Goal: Task Accomplishment & Management: Manage account settings

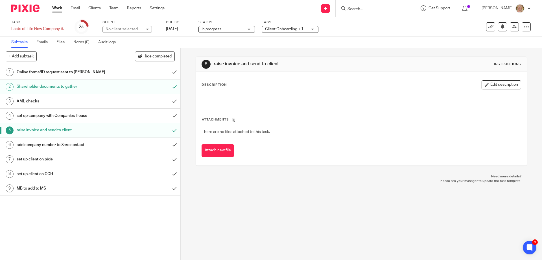
drag, startPoint x: 376, startPoint y: 10, endPoint x: 381, endPoint y: 8, distance: 4.8
click at [376, 10] on input "Search" at bounding box center [372, 9] width 51 height 5
type input "phase"
click button "submit" at bounding box center [0, 0] width 0 height 0
click at [385, 19] on link at bounding box center [381, 22] width 70 height 8
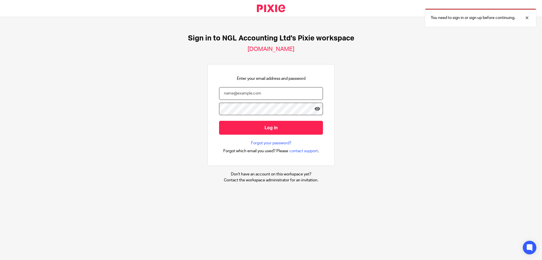
click at [225, 94] on input "email" at bounding box center [271, 93] width 104 height 13
drag, startPoint x: 260, startPoint y: 91, endPoint x: 206, endPoint y: 92, distance: 53.4
click at [208, 92] on div "Enter your email address and password jo@ngllonodn.co.uk Log in Forgot your pas…" at bounding box center [271, 115] width 127 height 102
type input "jo@ngllondon.co.uk"
click at [219, 121] on input "Log in" at bounding box center [271, 128] width 104 height 14
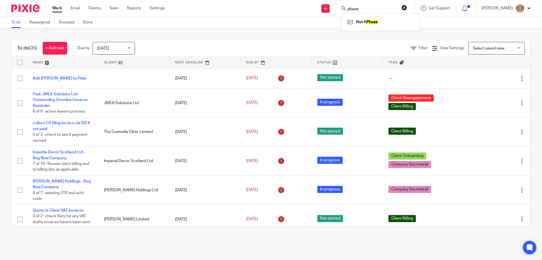
type input "phase"
click button "submit" at bounding box center [0, 0] width 0 height 0
click at [386, 19] on link at bounding box center [381, 22] width 70 height 8
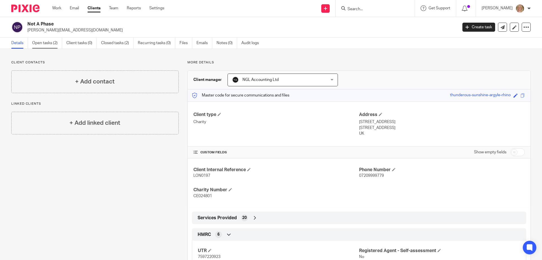
click at [55, 46] on link "Open tasks (2)" at bounding box center [47, 43] width 30 height 11
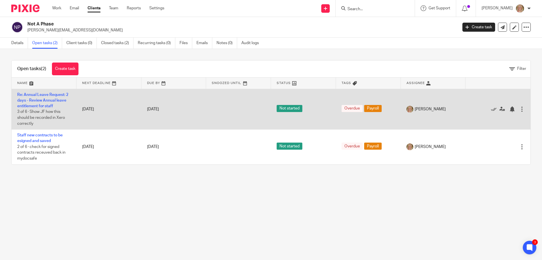
click at [53, 97] on td "Re: Annual Leave Request: 2 days - Review Annual leave entitlement for staff 3 …" at bounding box center [44, 109] width 65 height 41
click at [60, 101] on link "Re: Annual Leave Request: 2 days - Review Annual leave entitlement for staff" at bounding box center [42, 101] width 51 height 16
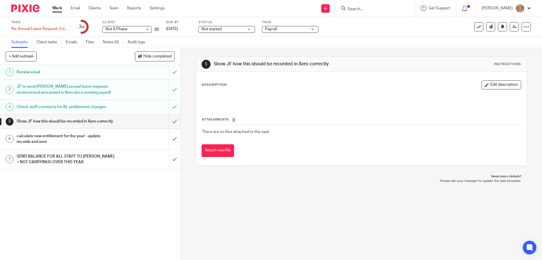
click at [128, 124] on div "Show JF how this should be recorded in Xero correctly" at bounding box center [90, 121] width 147 height 8
click at [123, 143] on div "calculate new entitlement for the year - update records and xero" at bounding box center [90, 139] width 147 height 14
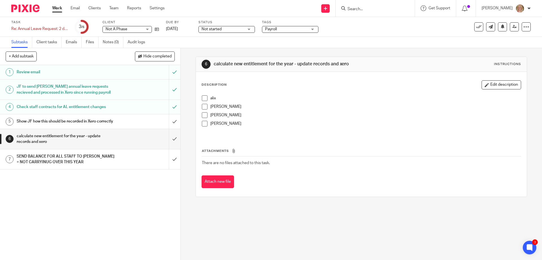
click at [376, 6] on form at bounding box center [377, 8] width 60 height 7
click at [372, 8] on input "Search" at bounding box center [372, 9] width 51 height 5
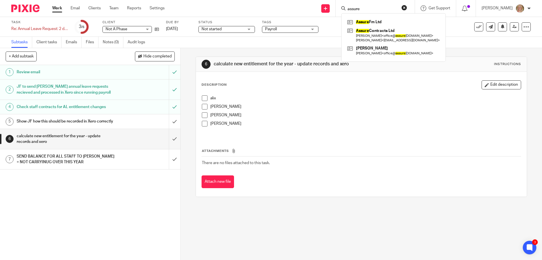
type input "assure"
click button "submit" at bounding box center [0, 0] width 0 height 0
click at [391, 33] on link at bounding box center [393, 36] width 95 height 18
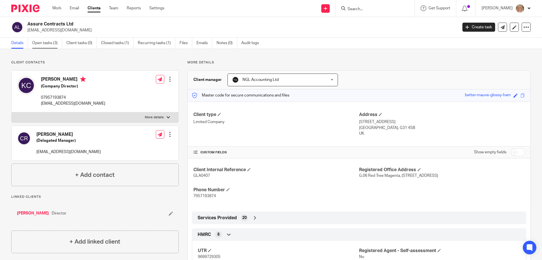
click at [44, 41] on link "Open tasks (3)" at bounding box center [47, 43] width 30 height 11
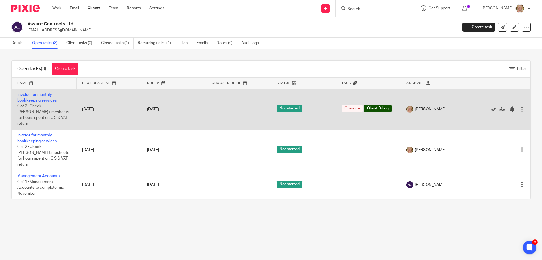
click at [38, 100] on link "Invoice for monthly bookkeeping services" at bounding box center [37, 98] width 40 height 10
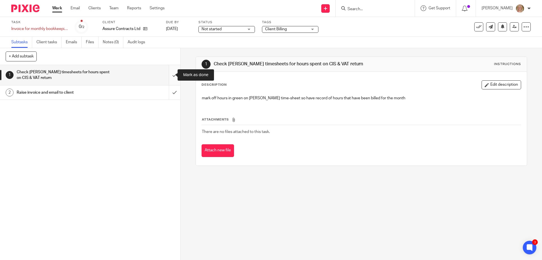
click at [168, 77] on input "submit" at bounding box center [90, 75] width 181 height 20
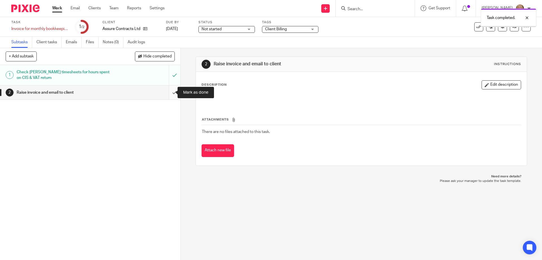
click at [170, 92] on input "submit" at bounding box center [90, 92] width 181 height 14
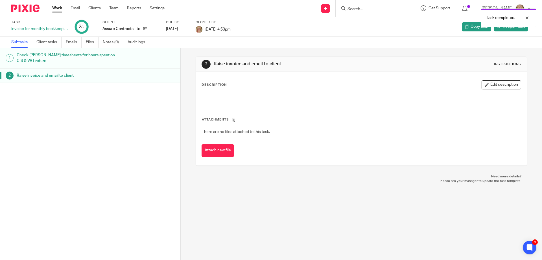
click at [371, 8] on div "Task completed." at bounding box center [404, 16] width 266 height 21
click at [374, 9] on input "Search" at bounding box center [372, 9] width 51 height 5
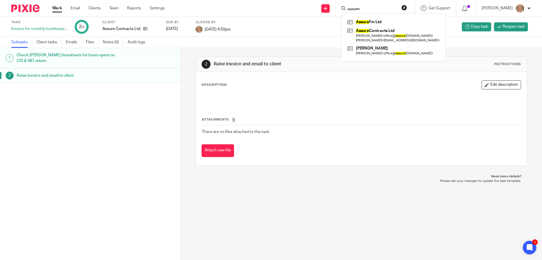
type input "sasure"
click button "submit" at bounding box center [0, 0] width 0 height 0
drag, startPoint x: 376, startPoint y: 9, endPoint x: 349, endPoint y: 7, distance: 27.5
click at [349, 8] on div "Send new email Create task Add client Request signature sasure Assure Fm Ltd As…" at bounding box center [357, 8] width 369 height 17
type input "assure"
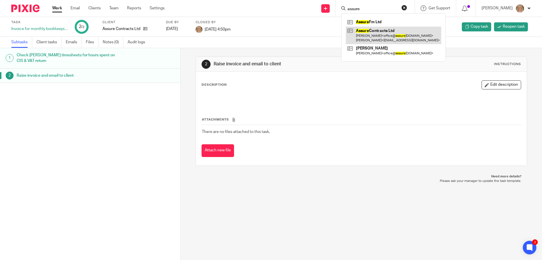
click at [380, 31] on link at bounding box center [393, 36] width 95 height 18
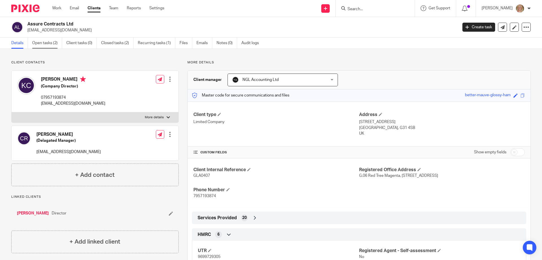
click at [53, 45] on link "Open tasks (2)" at bounding box center [47, 43] width 30 height 11
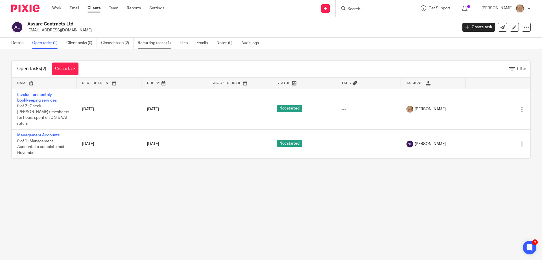
click at [150, 44] on link "Recurring tasks (1)" at bounding box center [157, 43] width 38 height 11
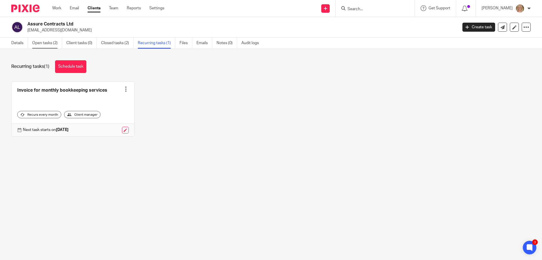
click at [47, 42] on link "Open tasks (2)" at bounding box center [47, 43] width 30 height 11
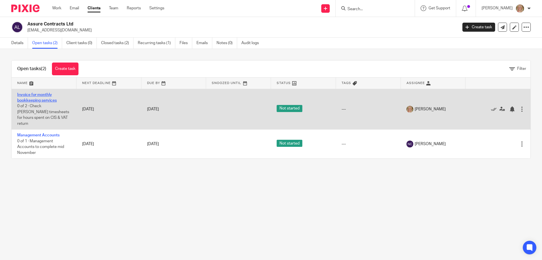
click at [47, 99] on link "Invoice for monthly bookkeeping services" at bounding box center [37, 98] width 40 height 10
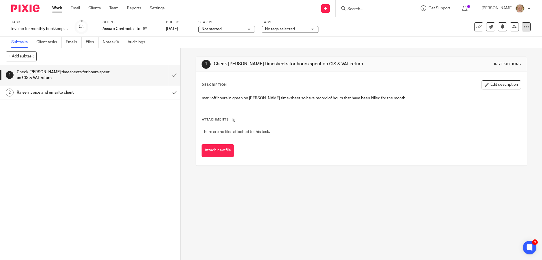
click at [524, 26] on icon at bounding box center [527, 27] width 6 height 6
click at [492, 72] on span "Delete" at bounding box center [492, 74] width 12 height 4
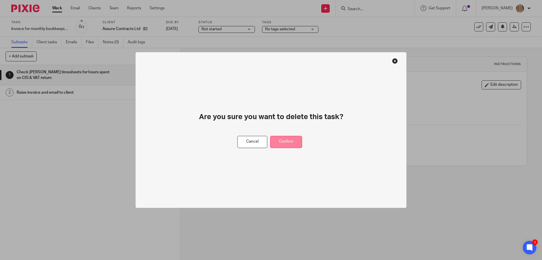
click at [281, 143] on button "Confirm" at bounding box center [286, 142] width 32 height 12
